Goal: Find specific fact: Find contact information

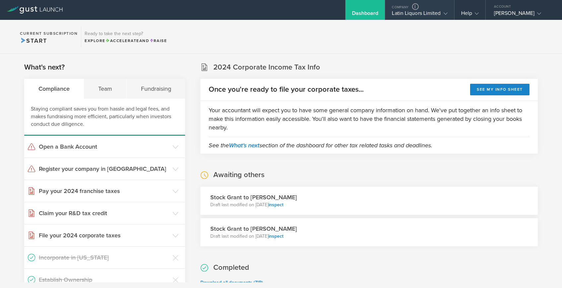
click at [412, 15] on div "Latin Liquors Limited" at bounding box center [419, 15] width 55 height 10
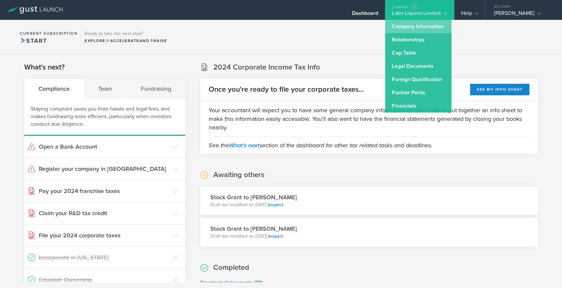
click at [412, 27] on link "Company Information" at bounding box center [418, 26] width 66 height 13
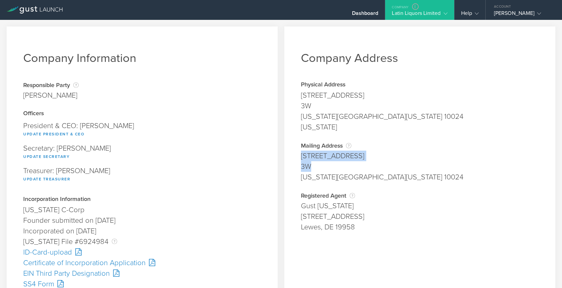
drag, startPoint x: 301, startPoint y: 155, endPoint x: 344, endPoint y: 163, distance: 43.1
click at [344, 163] on span "272 W 86th St 3W New York, New York 10024" at bounding box center [420, 167] width 238 height 32
copy span "272 W 86th St 3W"
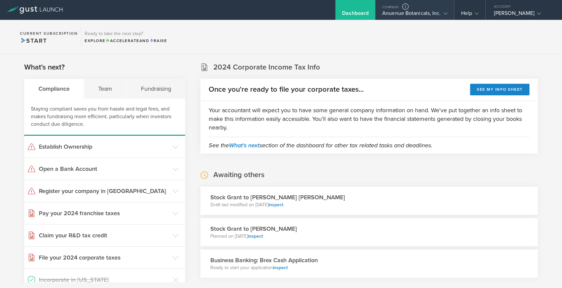
click at [402, 11] on div "Anuenue Botanicals, Inc." at bounding box center [414, 15] width 65 height 10
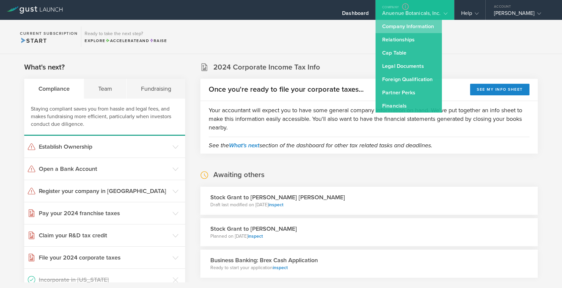
click at [404, 24] on link "Company Information" at bounding box center [408, 26] width 66 height 13
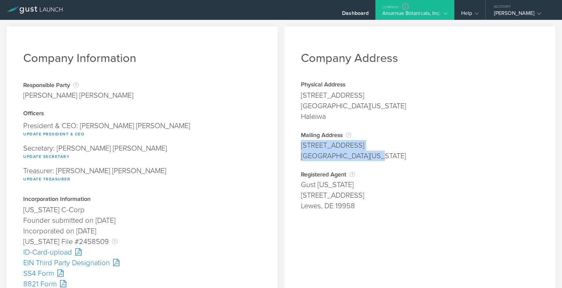
drag, startPoint x: 302, startPoint y: 145, endPoint x: 371, endPoint y: 153, distance: 70.1
click at [371, 153] on span "66-102 Haleiwa rd. Haleiwa, Hawaii 96712" at bounding box center [420, 150] width 238 height 21
copy span "66-102 Haleiwa rd. Haleiwa, Hawaii 96712"
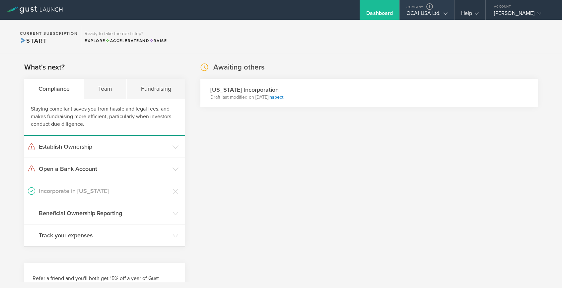
click at [436, 13] on div "OCAI USA Ltd." at bounding box center [426, 15] width 41 height 10
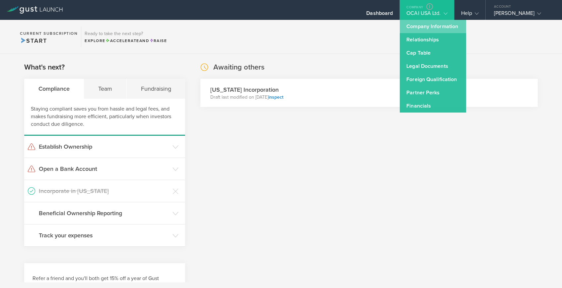
click at [432, 23] on link "Company Information" at bounding box center [433, 26] width 66 height 13
